Goal: Complete application form

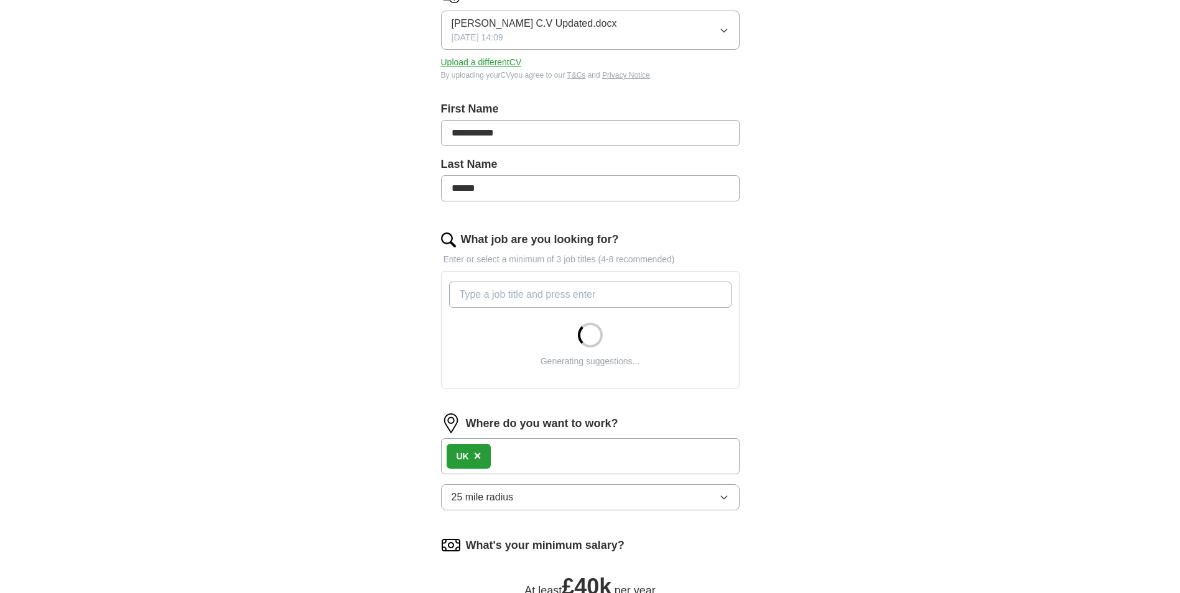
scroll to position [311, 0]
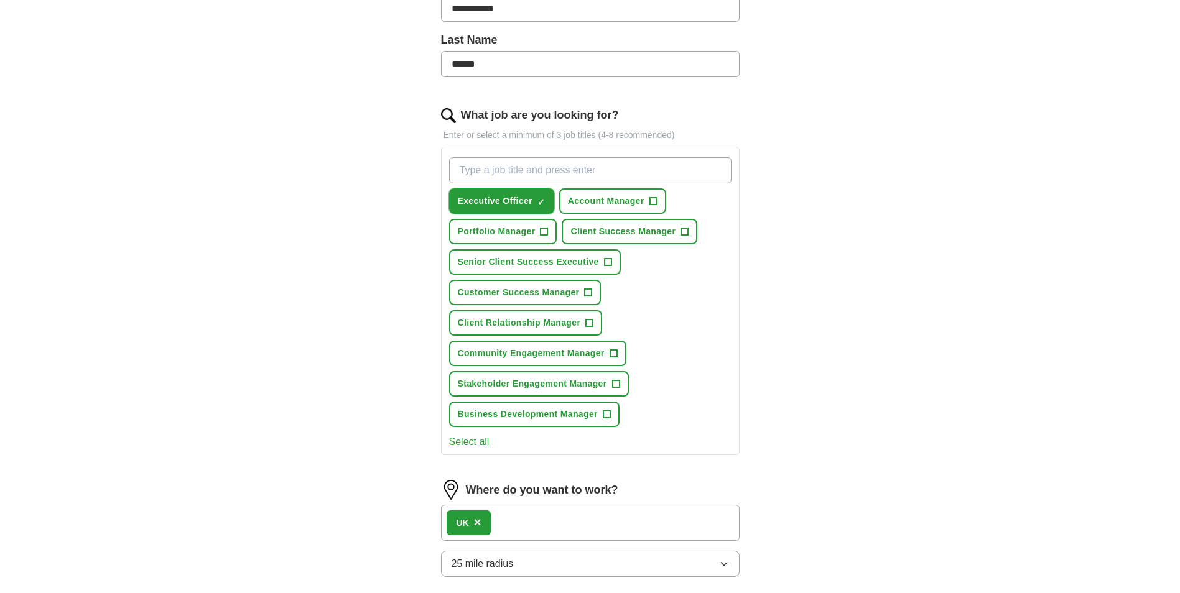
click at [0, 0] on span "×" at bounding box center [0, 0] width 0 height 0
click at [614, 381] on span "+" at bounding box center [615, 384] width 7 height 10
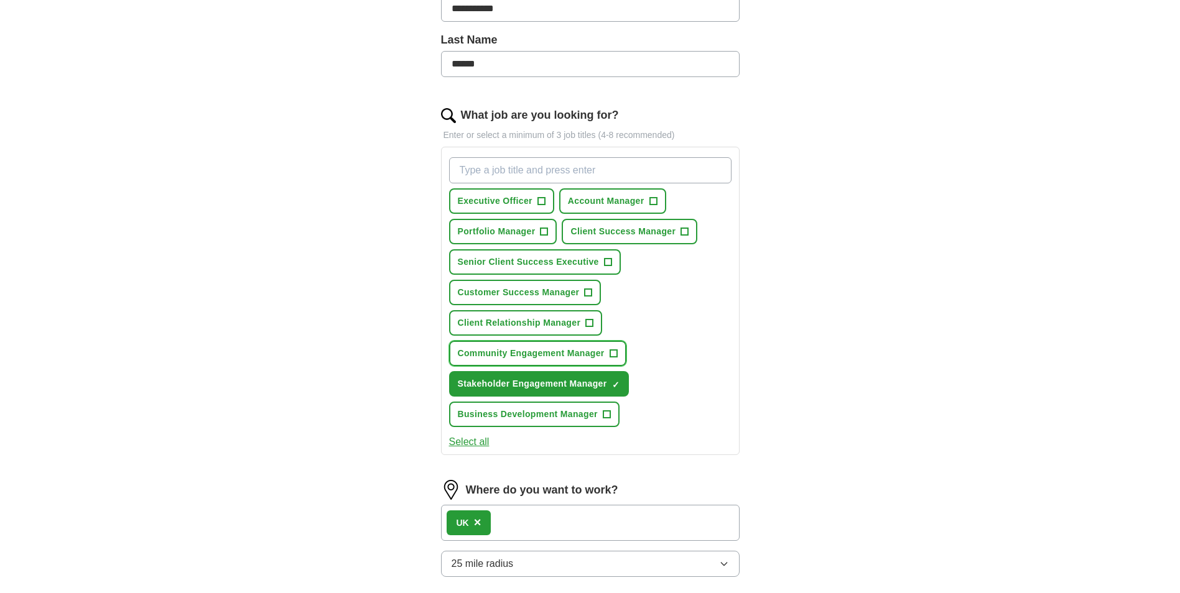
click at [615, 351] on span "+" at bounding box center [612, 354] width 7 height 10
click at [588, 319] on span "+" at bounding box center [589, 323] width 7 height 10
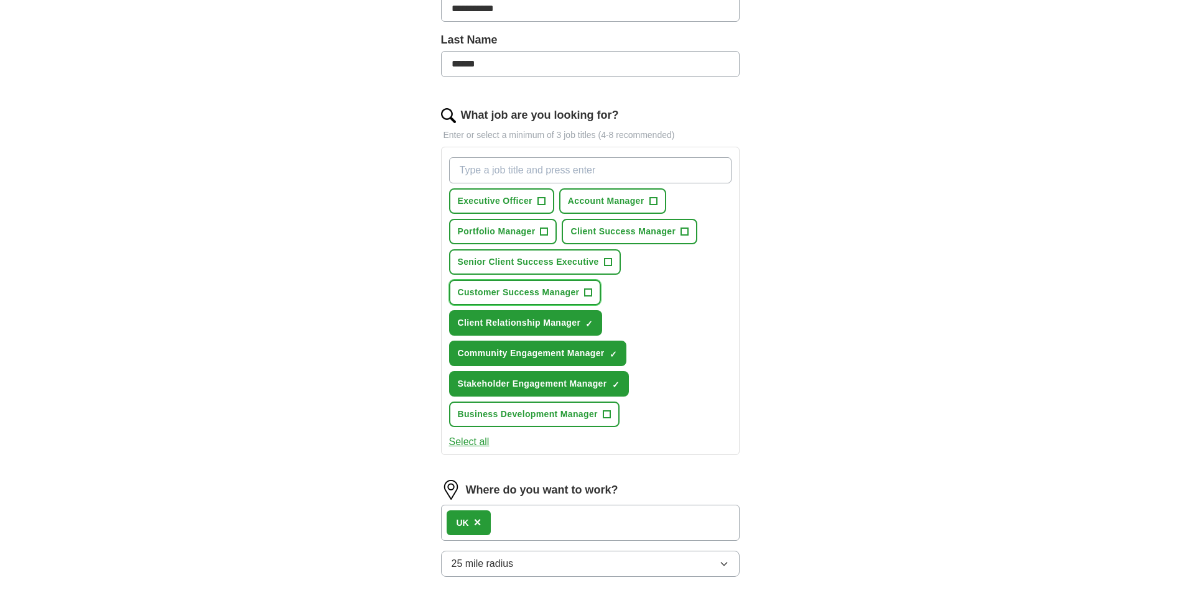
click at [585, 295] on span "+" at bounding box center [587, 293] width 7 height 10
click at [606, 261] on span "+" at bounding box center [607, 262] width 7 height 10
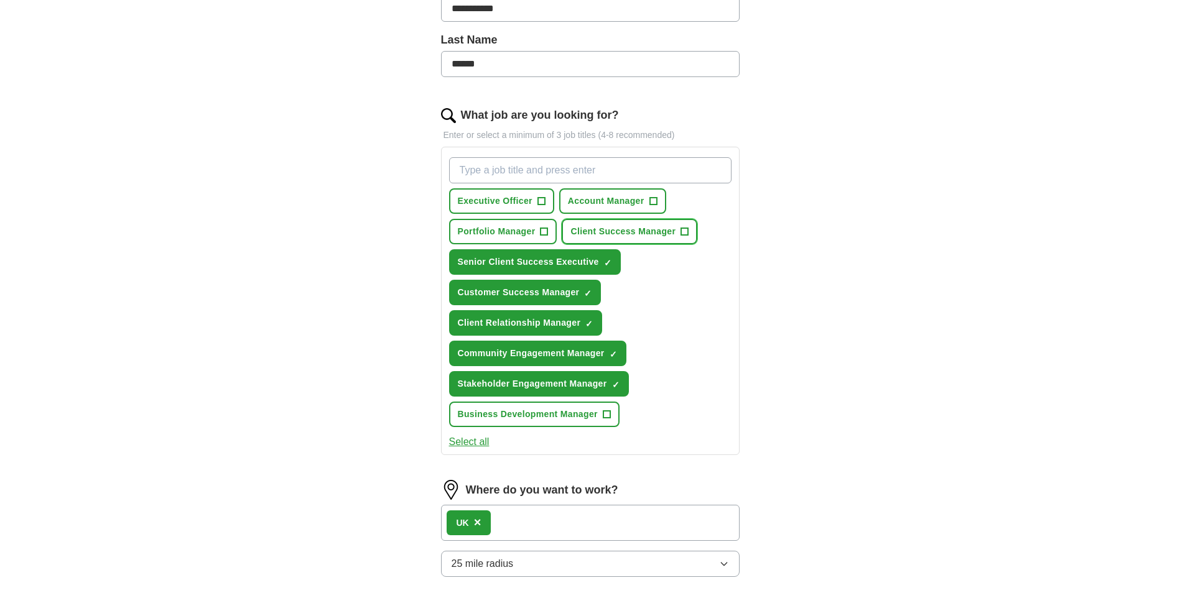
click at [679, 231] on button "Client Success Manager +" at bounding box center [629, 231] width 136 height 25
click at [652, 201] on span "+" at bounding box center [652, 201] width 7 height 10
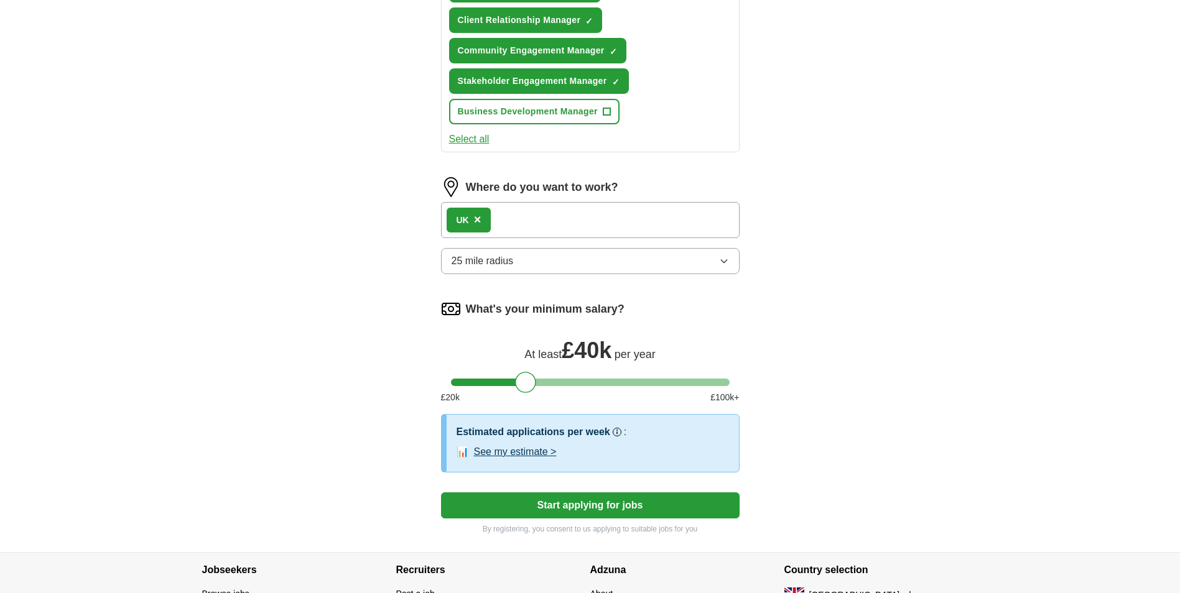
scroll to position [622, 0]
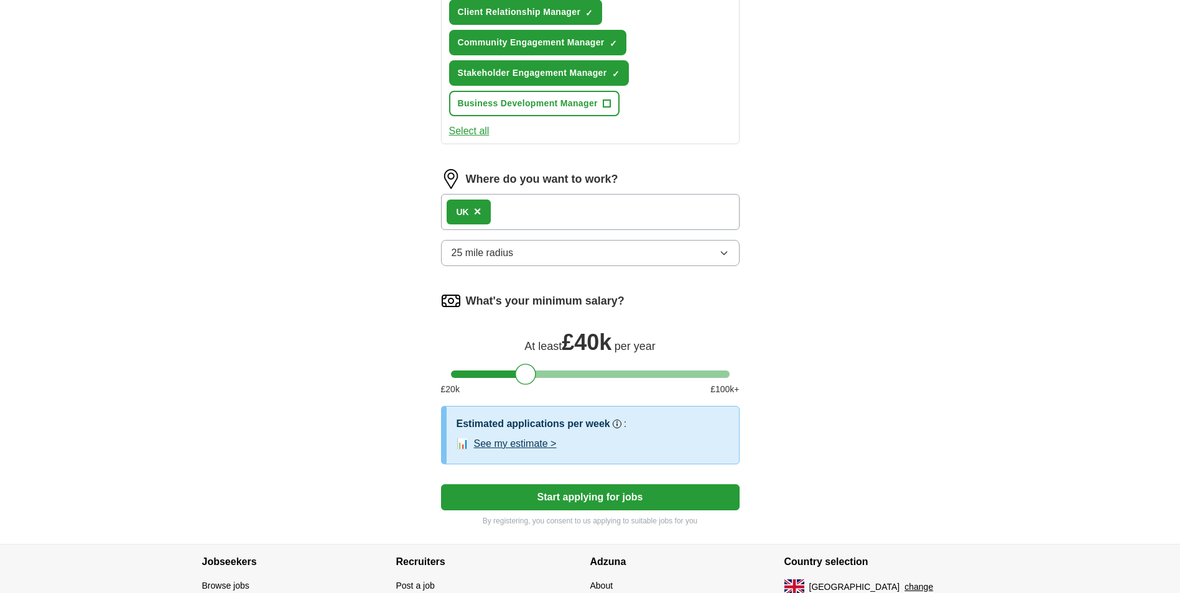
click at [583, 496] on button "Start applying for jobs" at bounding box center [590, 497] width 298 height 26
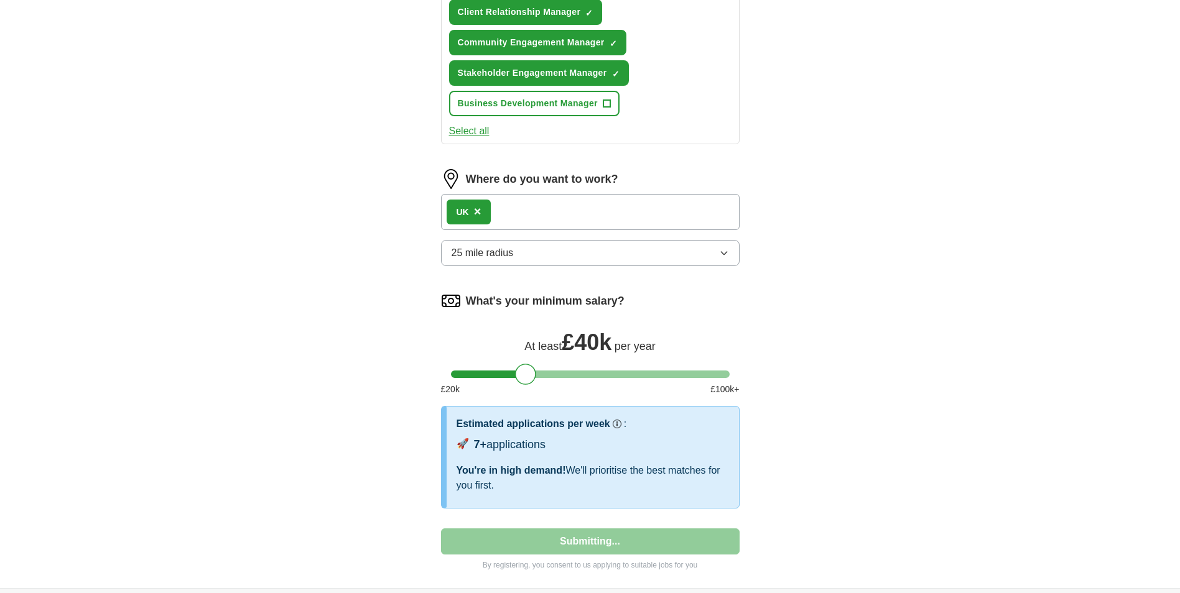
select select "**"
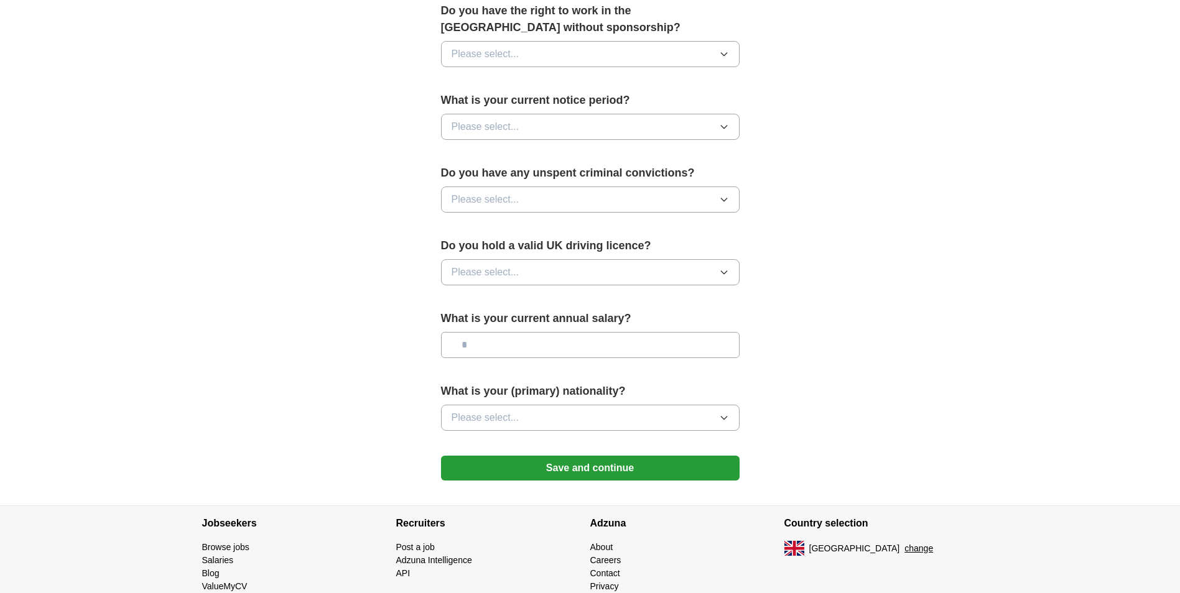
scroll to position [699, 0]
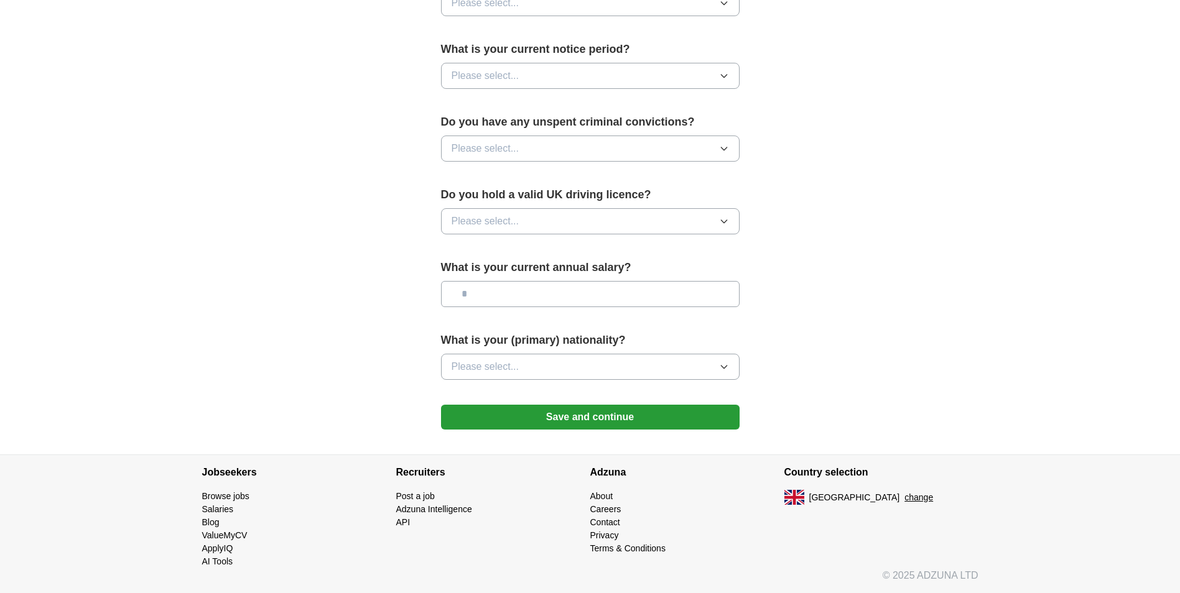
click at [569, 366] on button "Please select..." at bounding box center [590, 367] width 298 height 26
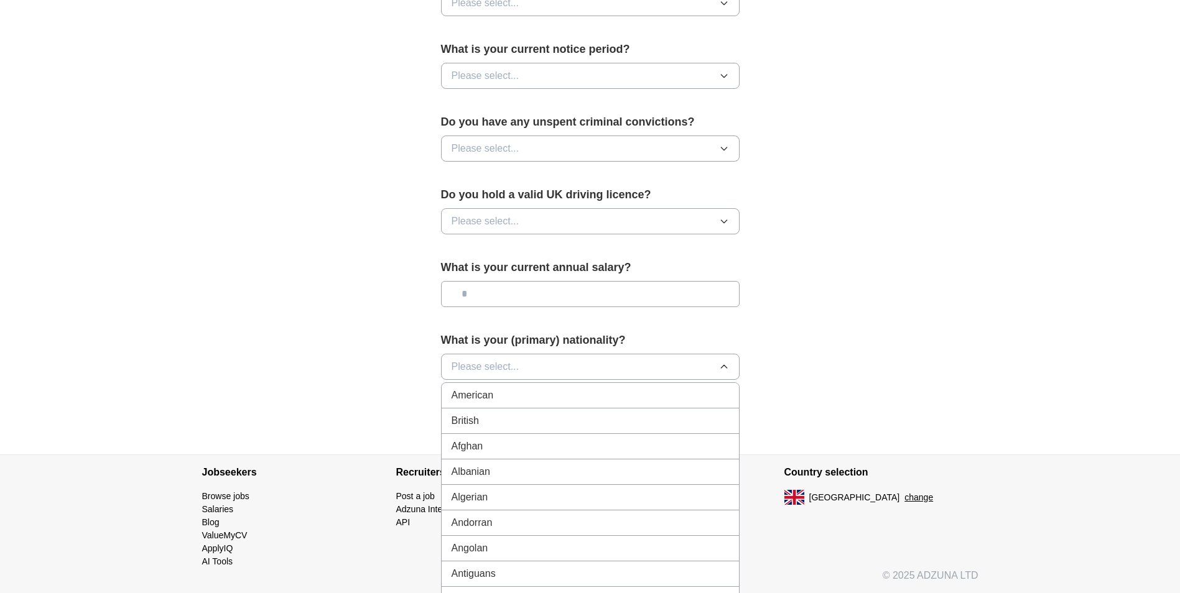
click at [522, 420] on div "British" at bounding box center [589, 420] width 277 height 15
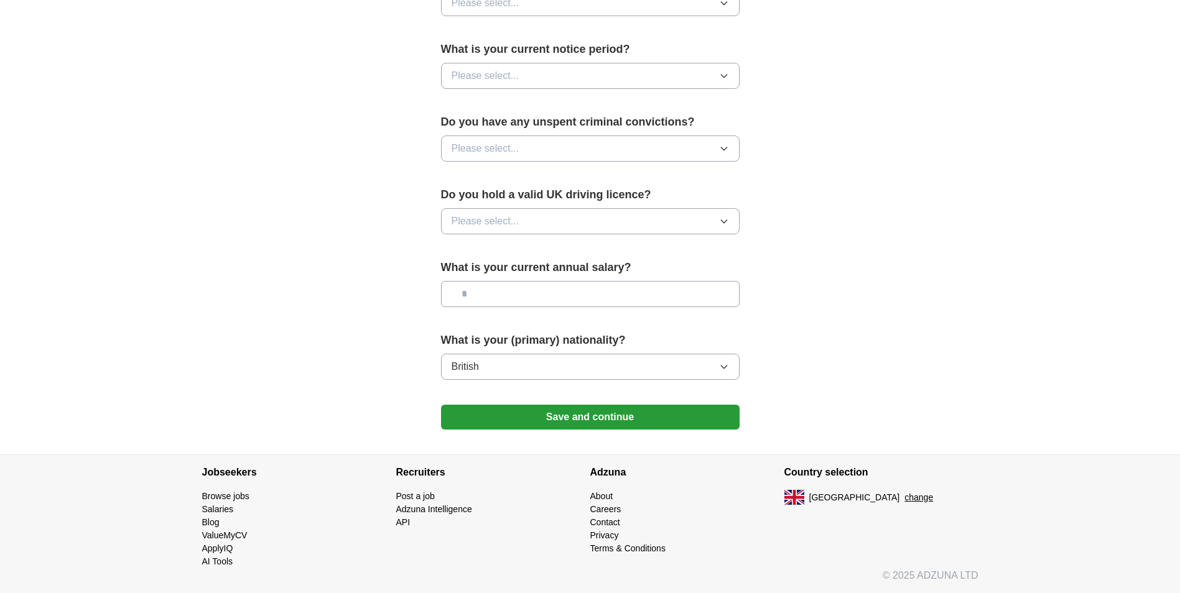
click at [540, 293] on input "text" at bounding box center [590, 294] width 298 height 26
click at [611, 297] on input "text" at bounding box center [590, 294] width 298 height 26
type input "*******"
click at [624, 218] on button "Please select..." at bounding box center [590, 221] width 298 height 26
click at [595, 251] on div "Yes" at bounding box center [589, 249] width 277 height 15
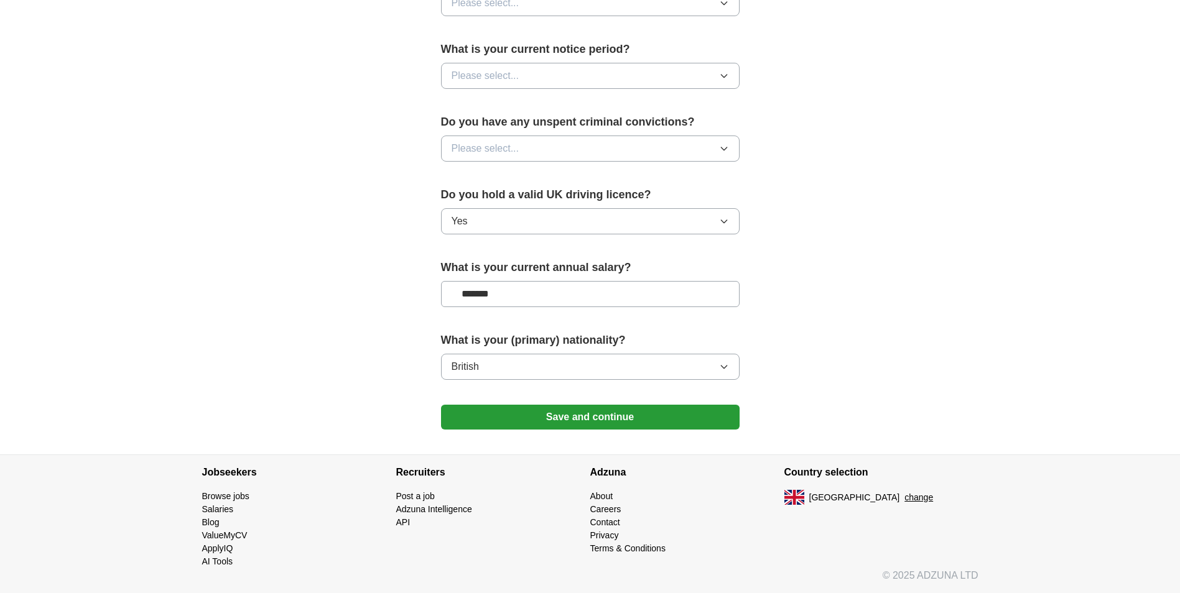
click at [614, 150] on button "Please select..." at bounding box center [590, 149] width 298 height 26
click at [591, 195] on li "No" at bounding box center [589, 202] width 297 height 25
click at [602, 81] on button "Please select..." at bounding box center [590, 76] width 298 height 26
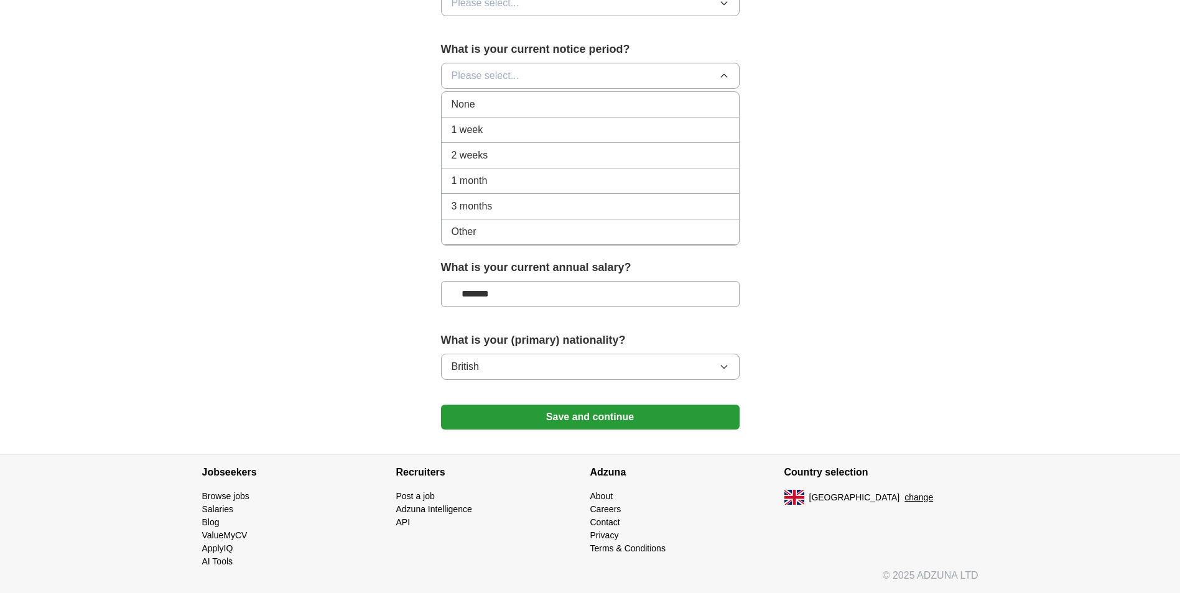
click at [533, 225] on div "Other" at bounding box center [589, 231] width 277 height 15
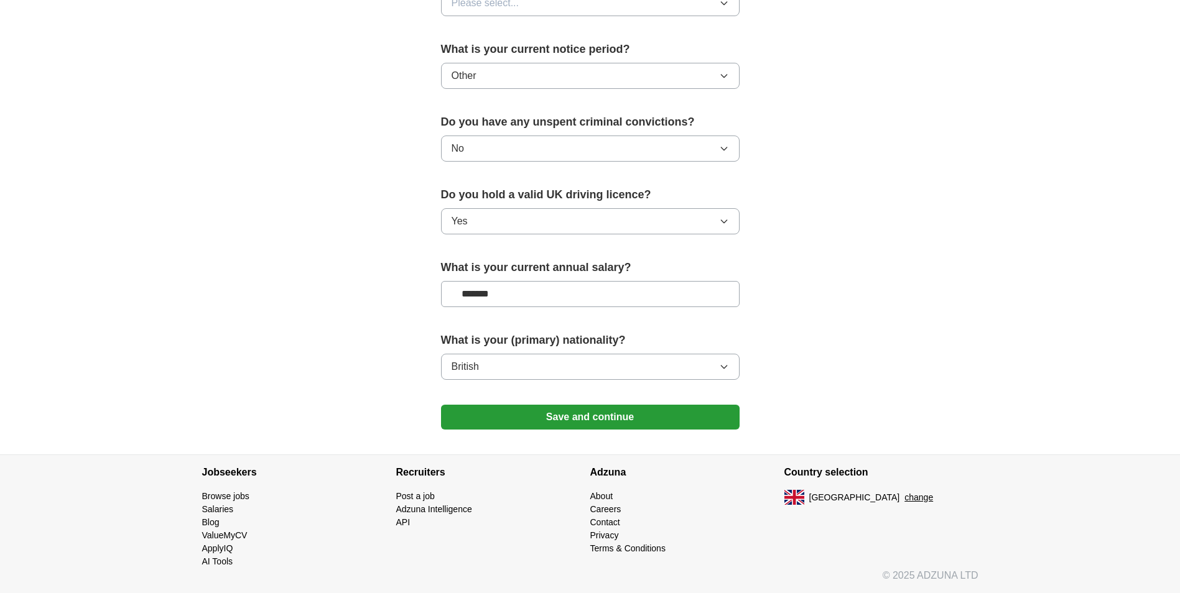
click at [540, 218] on button "Yes" at bounding box center [590, 221] width 298 height 26
click at [535, 146] on button "No" at bounding box center [590, 149] width 298 height 26
click at [519, 80] on button "Other" at bounding box center [590, 76] width 298 height 26
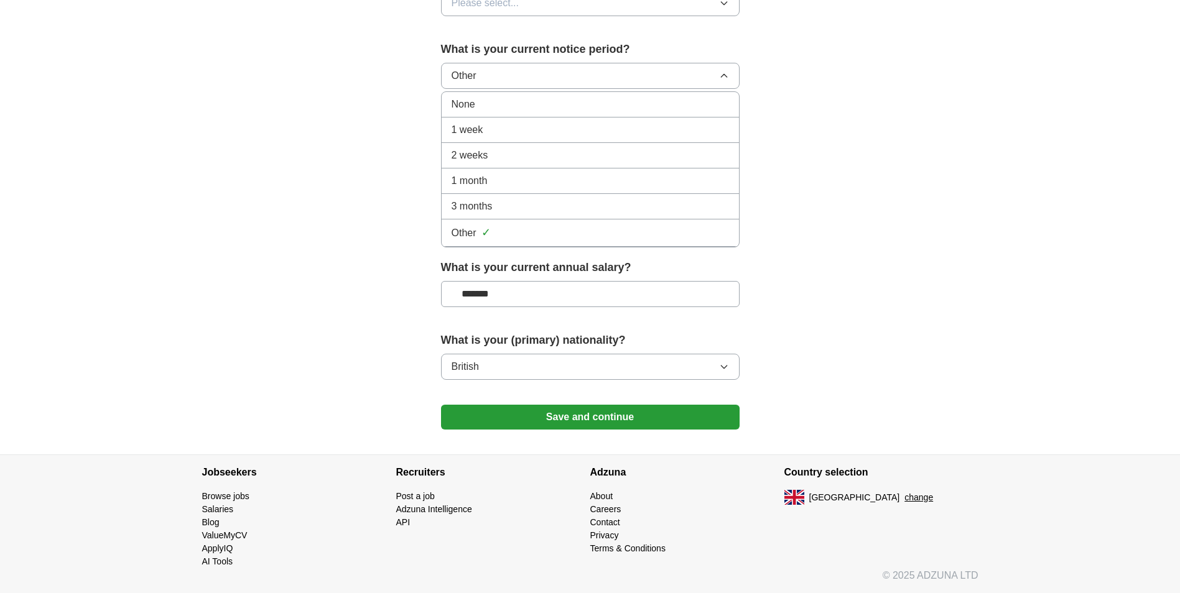
click at [497, 183] on div "1 month" at bounding box center [589, 180] width 277 height 15
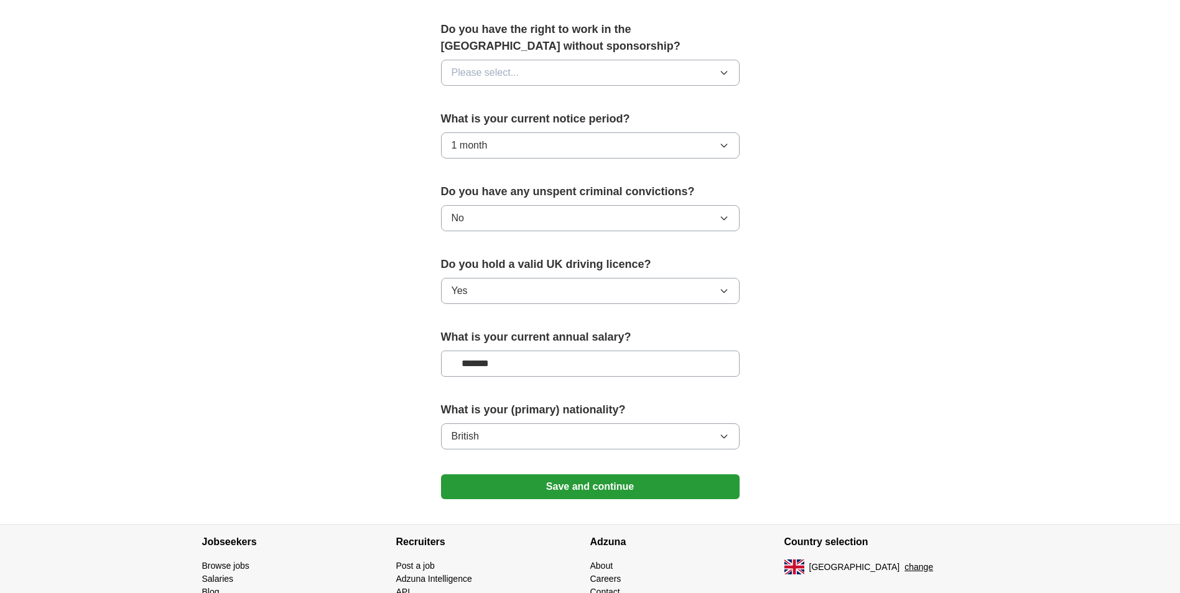
scroll to position [512, 0]
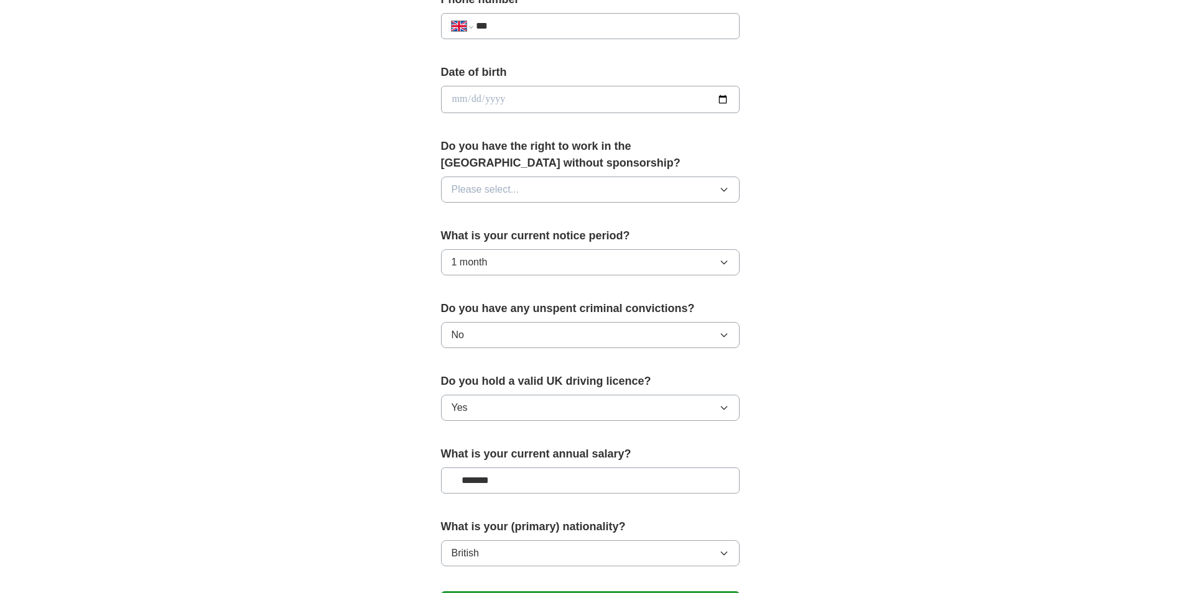
click at [507, 194] on span "Please select..." at bounding box center [485, 189] width 68 height 15
click at [497, 217] on div "Yes" at bounding box center [589, 218] width 277 height 15
click at [507, 95] on input "date" at bounding box center [590, 99] width 298 height 27
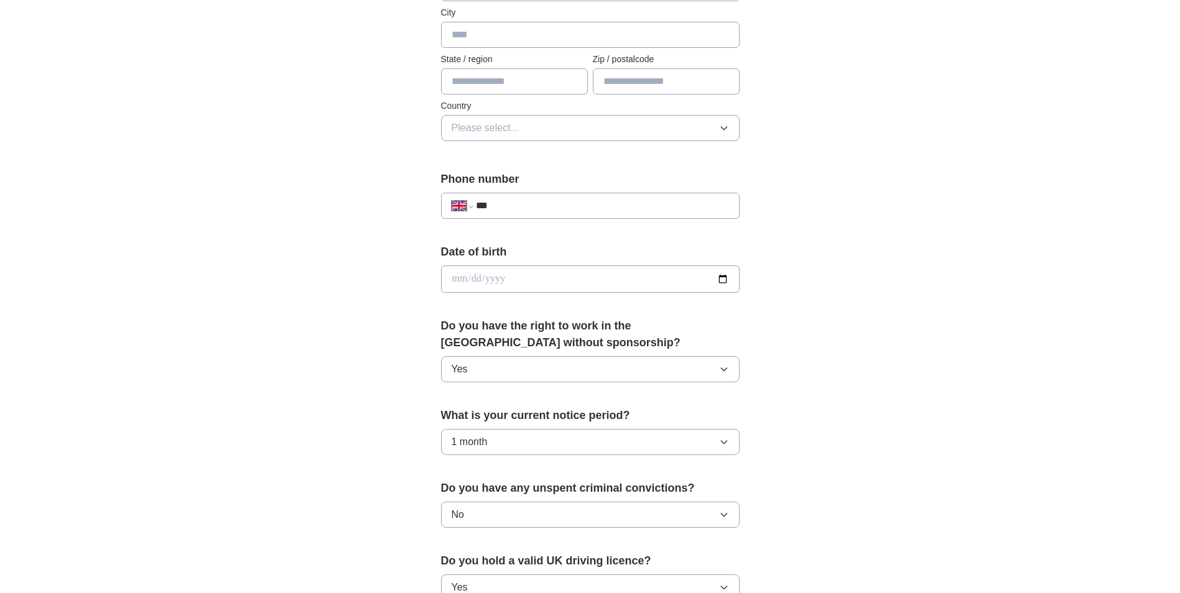
scroll to position [326, 0]
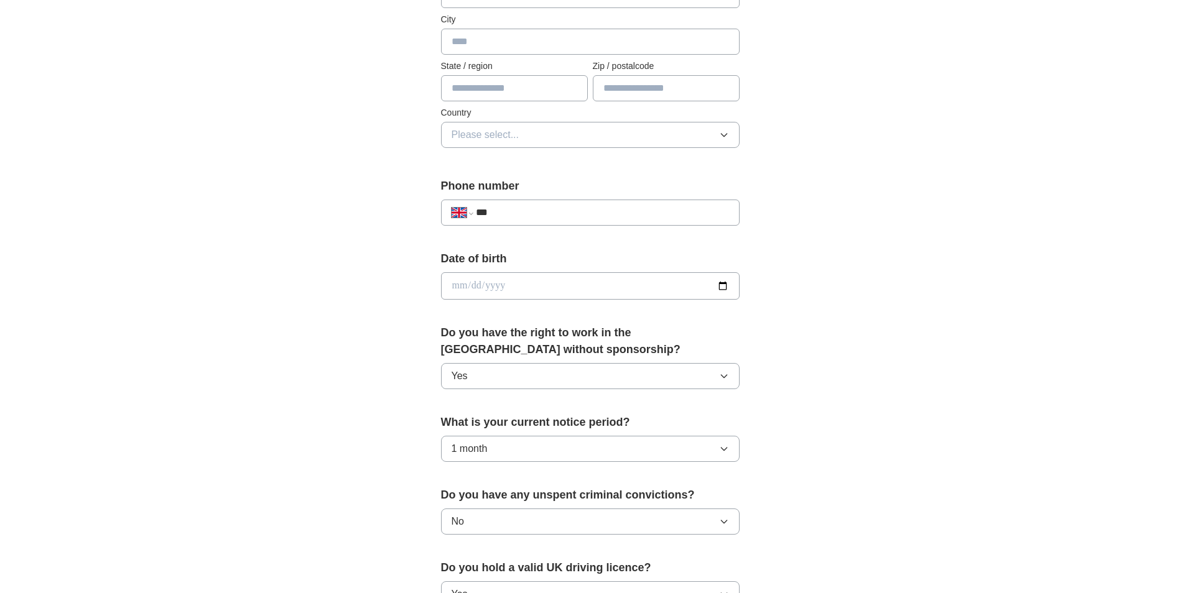
click at [570, 207] on input "***" at bounding box center [602, 212] width 252 height 15
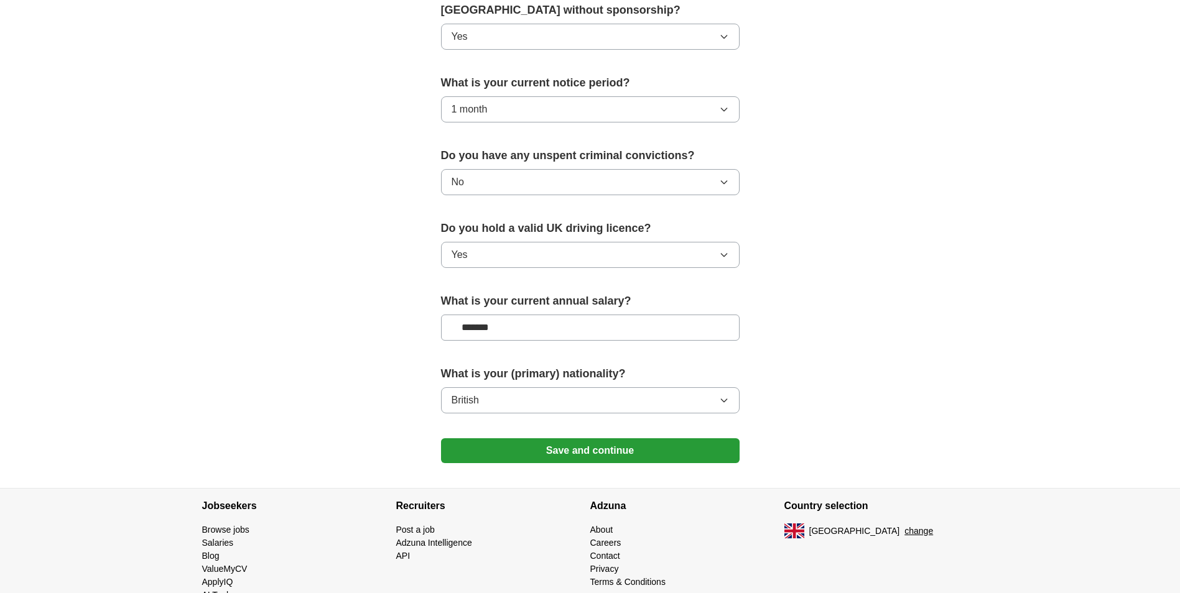
scroll to position [699, 0]
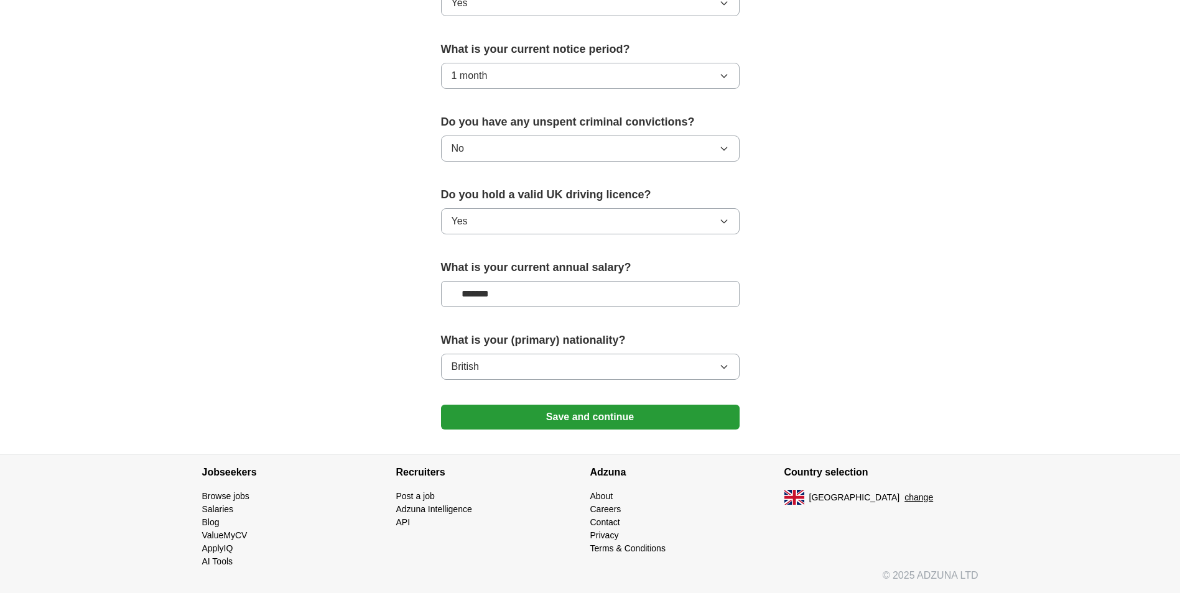
type input "**********"
click at [563, 427] on button "Save and continue" at bounding box center [590, 417] width 298 height 25
